Goal: Task Accomplishment & Management: Use online tool/utility

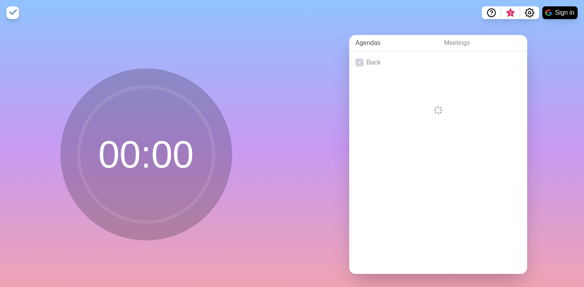
click at [364, 44] on link "Agendas" at bounding box center [393, 43] width 89 height 16
click at [463, 40] on link "Meetings" at bounding box center [482, 43] width 89 height 16
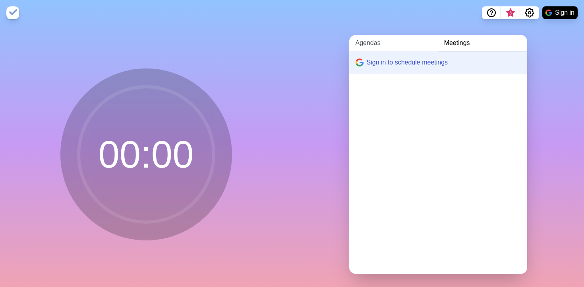
click at [366, 44] on link "Agendas" at bounding box center [393, 43] width 89 height 16
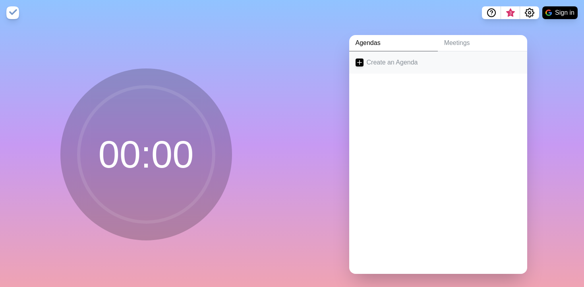
click at [385, 65] on link "Create an Agenda" at bounding box center [438, 62] width 178 height 22
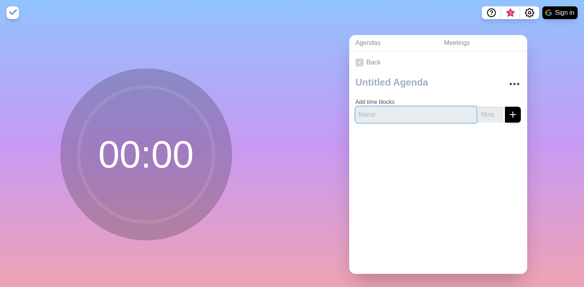
click at [410, 116] on input "text" at bounding box center [416, 115] width 121 height 16
type input "[PERSON_NAME]"
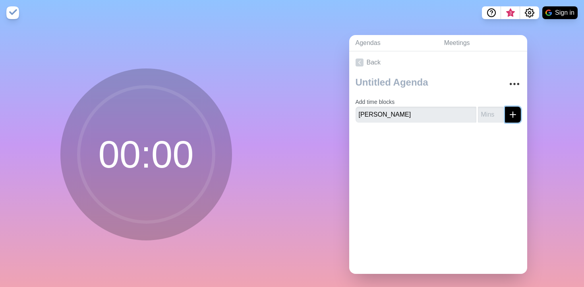
click at [514, 116] on icon "submit" at bounding box center [513, 115] width 10 height 10
type input "7"
click at [391, 136] on div at bounding box center [438, 152] width 178 height 32
click at [518, 115] on button "submit" at bounding box center [513, 115] width 16 height 16
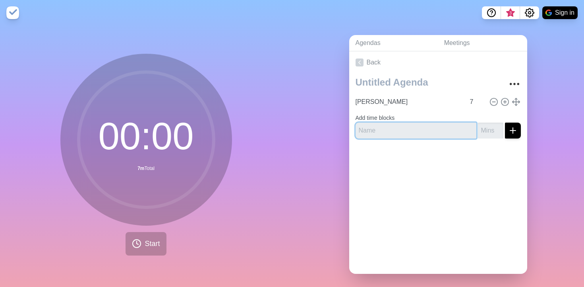
click at [409, 129] on input "text" at bounding box center [416, 130] width 121 height 16
type input "[GEOGRAPHIC_DATA]"
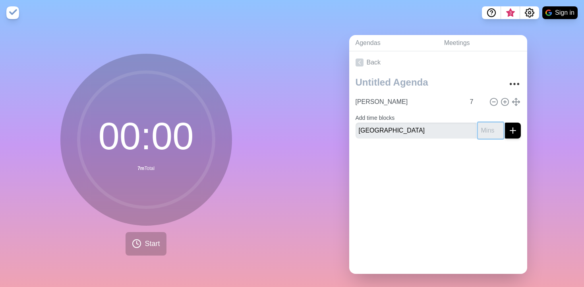
click at [489, 131] on input "number" at bounding box center [490, 130] width 25 height 16
type input "7"
click at [513, 128] on line "submit" at bounding box center [513, 131] width 0 height 6
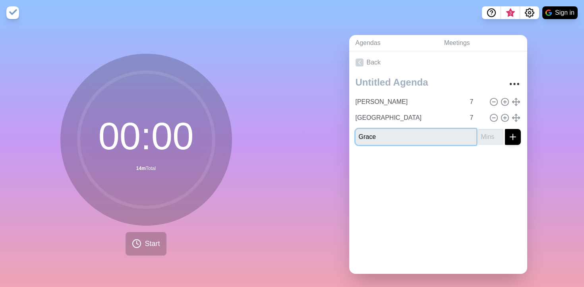
type input "Grace"
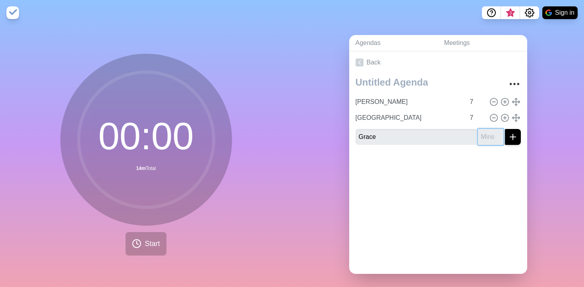
click at [486, 138] on input "number" at bounding box center [490, 137] width 25 height 16
type input "7"
click at [520, 134] on button "submit" at bounding box center [513, 137] width 16 height 16
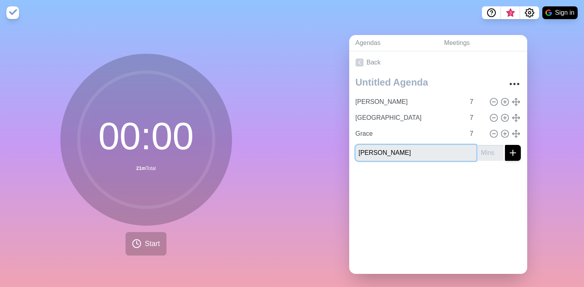
type input "[PERSON_NAME]"
click at [490, 155] on input "number" at bounding box center [490, 153] width 25 height 16
type input "7"
click at [505, 145] on button "submit" at bounding box center [513, 153] width 16 height 16
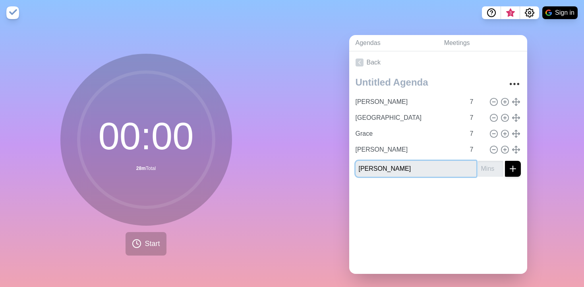
type input "[PERSON_NAME]"
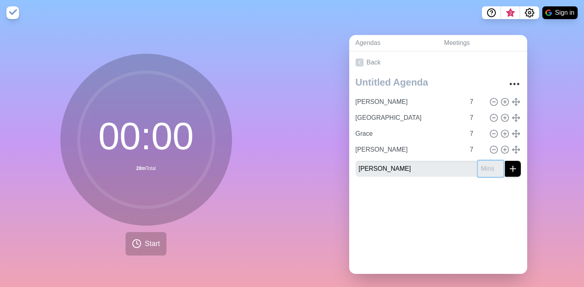
click at [489, 169] on input "number" at bounding box center [490, 169] width 25 height 16
type input "7"
click at [517, 166] on icon "submit" at bounding box center [513, 169] width 10 height 10
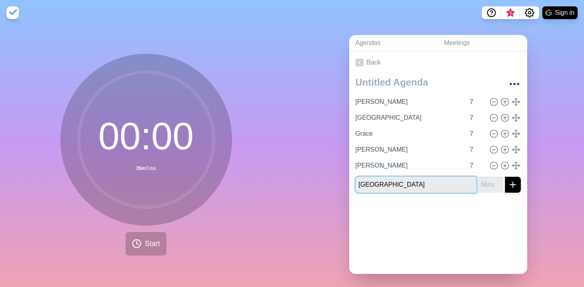
type input "[GEOGRAPHIC_DATA]"
click at [491, 184] on input "number" at bounding box center [490, 184] width 25 height 16
type input "7"
click at [516, 185] on icon "submit" at bounding box center [513, 185] width 10 height 10
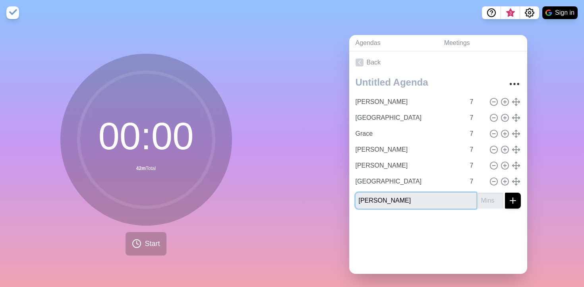
type input "[PERSON_NAME]"
click at [487, 199] on input "number" at bounding box center [490, 200] width 25 height 16
type input "7"
click at [517, 198] on icon "submit" at bounding box center [513, 201] width 10 height 10
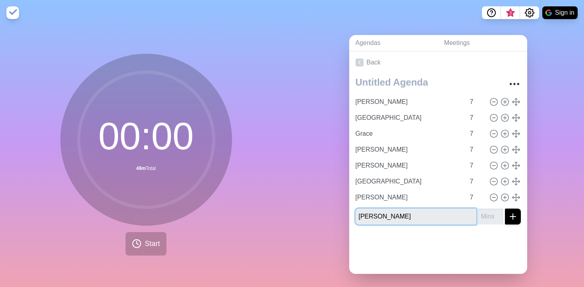
type input "[PERSON_NAME]"
click at [486, 213] on input "number" at bounding box center [490, 216] width 25 height 16
type input "7"
click at [515, 214] on icon "submit" at bounding box center [513, 216] width 10 height 10
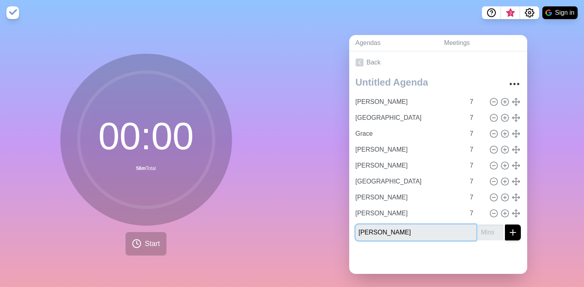
type input "[PERSON_NAME]"
click at [484, 231] on input "number" at bounding box center [490, 232] width 25 height 16
type input "7"
click at [514, 230] on icon "submit" at bounding box center [513, 232] width 10 height 10
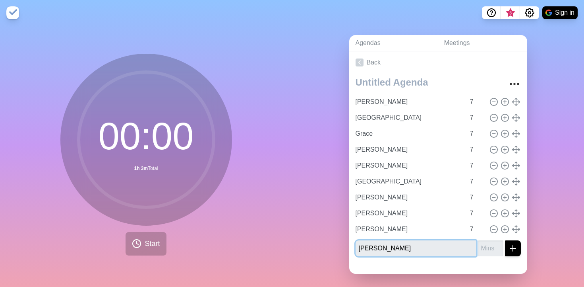
type input "[PERSON_NAME]"
click at [486, 245] on input "number" at bounding box center [490, 248] width 25 height 16
type input "7"
click at [515, 246] on icon "submit" at bounding box center [513, 248] width 10 height 10
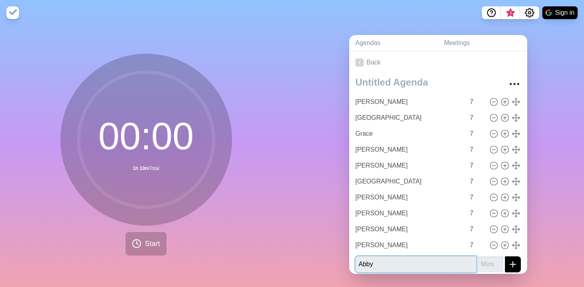
type input "Abby"
click at [481, 263] on input "number" at bounding box center [490, 264] width 25 height 16
type input "7"
click at [515, 261] on icon "submit" at bounding box center [513, 264] width 10 height 10
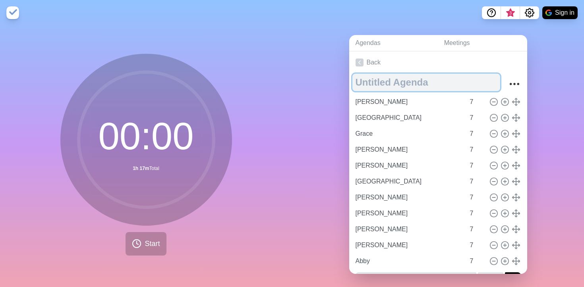
click at [395, 83] on textarea at bounding box center [426, 82] width 148 height 17
type textarea "[DATE] Staff Meeting"
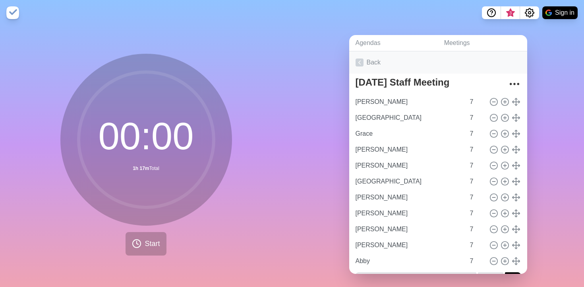
click at [503, 65] on link "Back" at bounding box center [438, 62] width 178 height 22
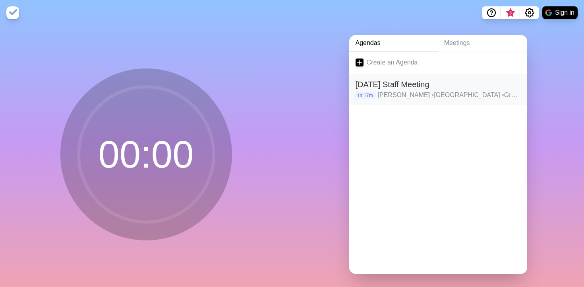
click at [367, 95] on p "1h 17m" at bounding box center [365, 95] width 22 height 7
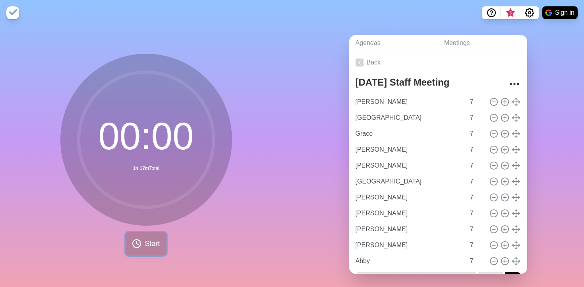
click at [143, 247] on button "Start" at bounding box center [146, 243] width 41 height 23
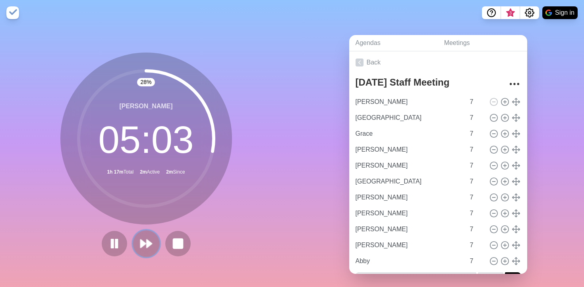
click at [141, 247] on polygon at bounding box center [143, 243] width 5 height 8
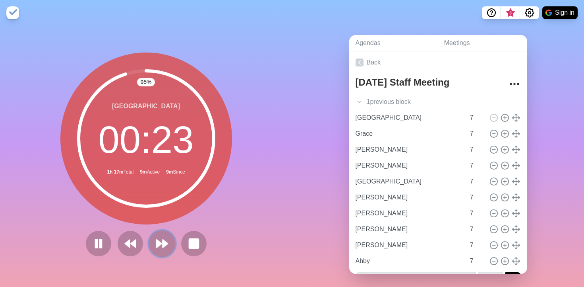
click at [163, 247] on polygon at bounding box center [165, 243] width 5 height 8
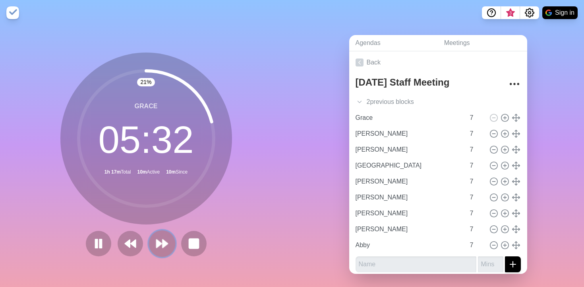
click at [163, 247] on polygon at bounding box center [165, 243] width 5 height 8
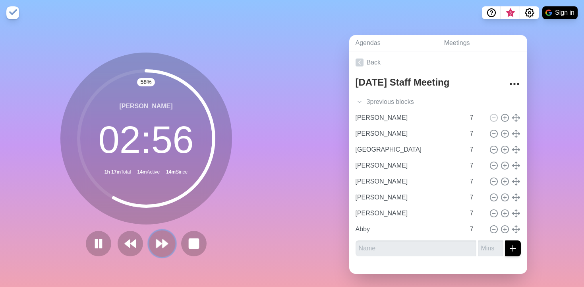
click at [163, 247] on polygon at bounding box center [165, 243] width 5 height 8
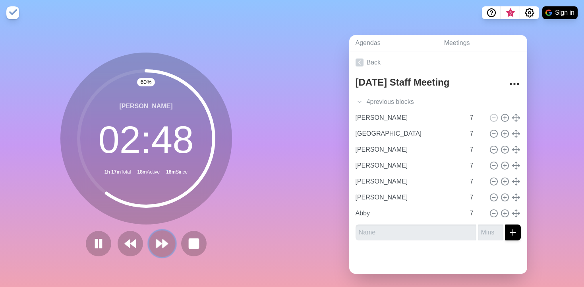
click at [163, 247] on polygon at bounding box center [165, 243] width 5 height 8
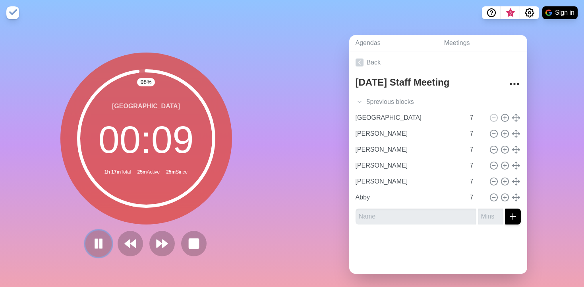
click at [93, 248] on icon at bounding box center [99, 243] width 14 height 14
click at [93, 248] on icon at bounding box center [98, 243] width 13 height 13
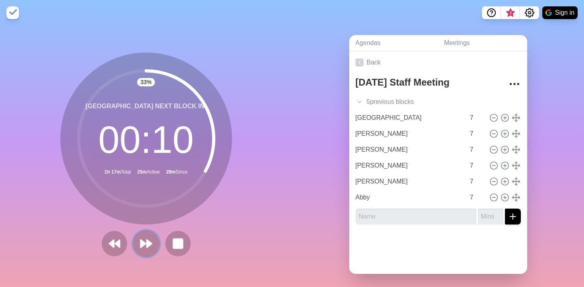
click at [151, 238] on icon at bounding box center [146, 243] width 14 height 14
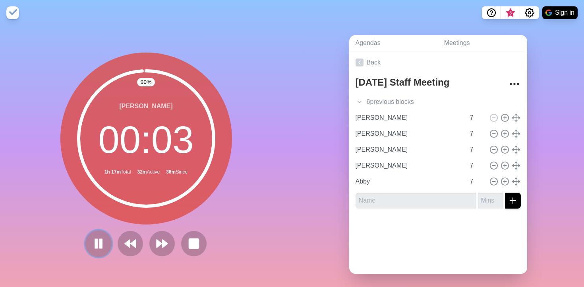
click at [100, 242] on rect at bounding box center [100, 243] width 2 height 9
click at [100, 242] on polygon at bounding box center [99, 243] width 8 height 10
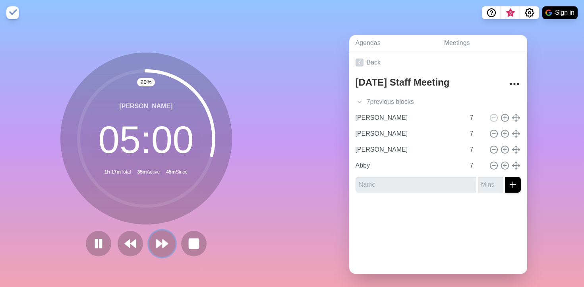
click at [161, 246] on icon at bounding box center [162, 243] width 14 height 14
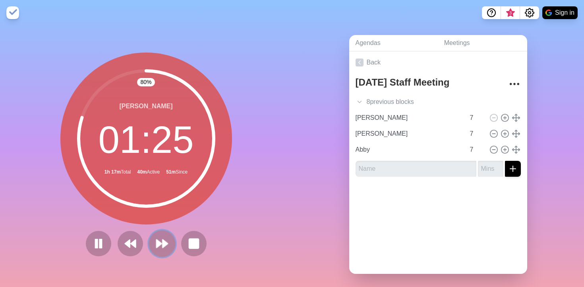
click at [161, 246] on icon at bounding box center [162, 243] width 14 height 14
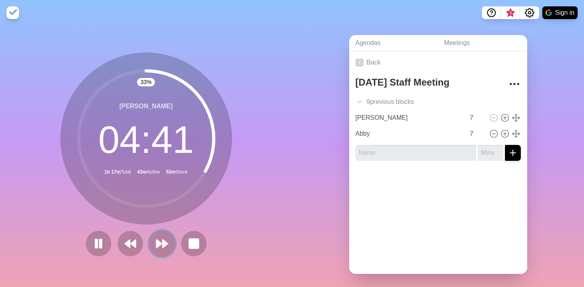
click at [161, 246] on icon at bounding box center [162, 243] width 14 height 14
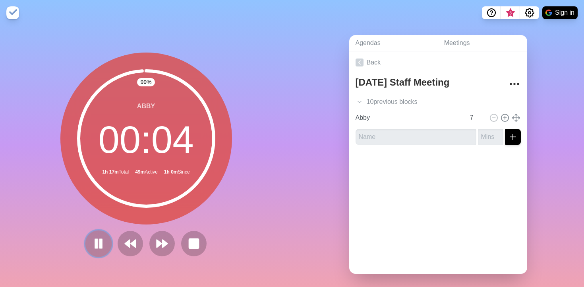
click at [99, 246] on icon at bounding box center [99, 243] width 14 height 14
